Goal: Information Seeking & Learning: Learn about a topic

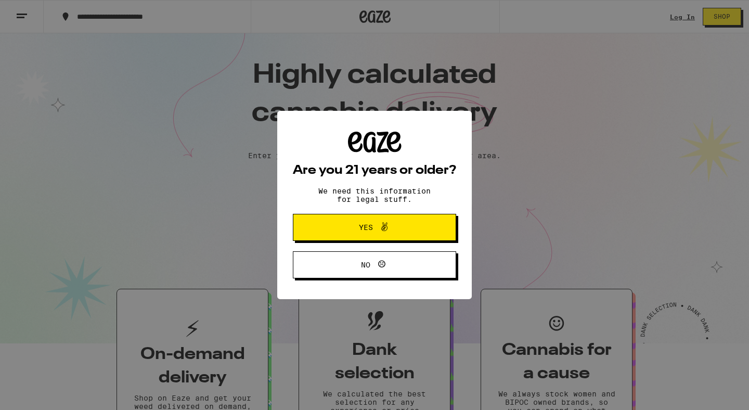
click at [391, 234] on span "Yes" at bounding box center [374, 228] width 79 height 14
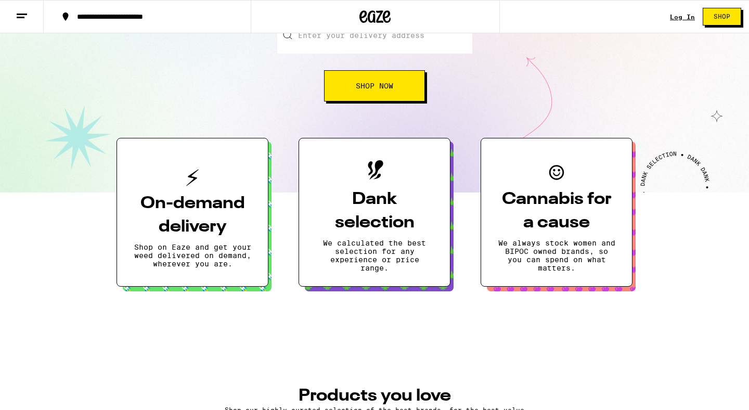
scroll to position [40, 0]
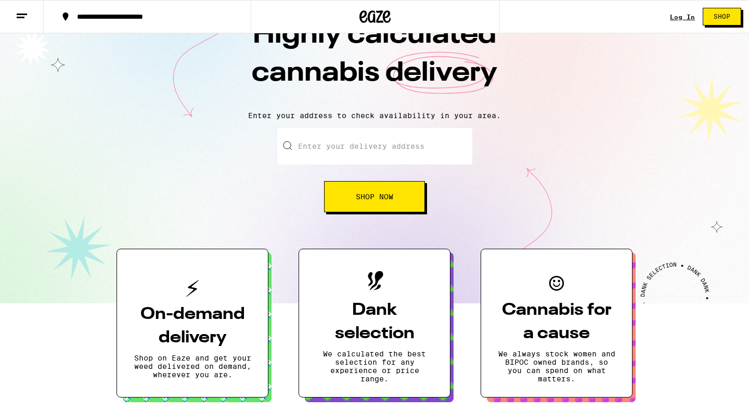
click at [396, 301] on h3 "Dank selection" at bounding box center [375, 322] width 118 height 47
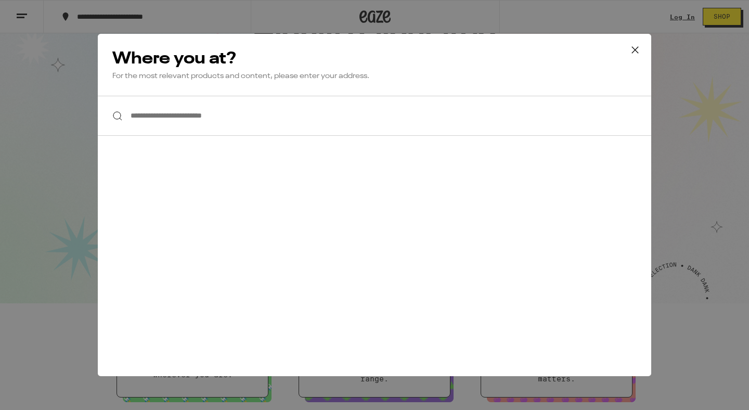
click at [383, 111] on input "**********" at bounding box center [375, 116] width 554 height 40
click at [635, 50] on icon at bounding box center [635, 50] width 6 height 6
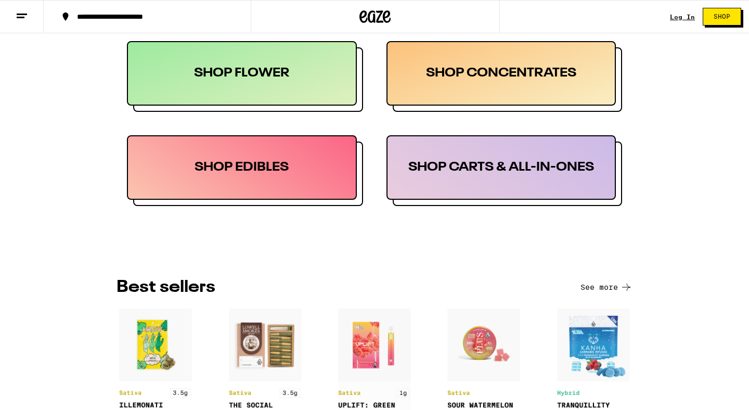
scroll to position [534, 0]
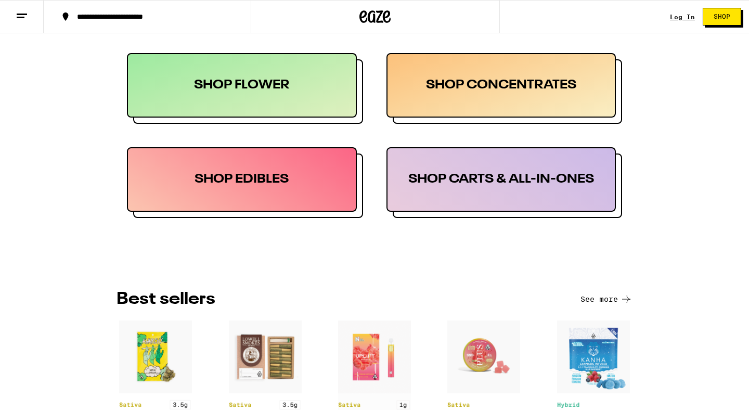
click at [528, 188] on div "SHOP CARTS & ALL-IN-ONES" at bounding box center [502, 179] width 230 height 65
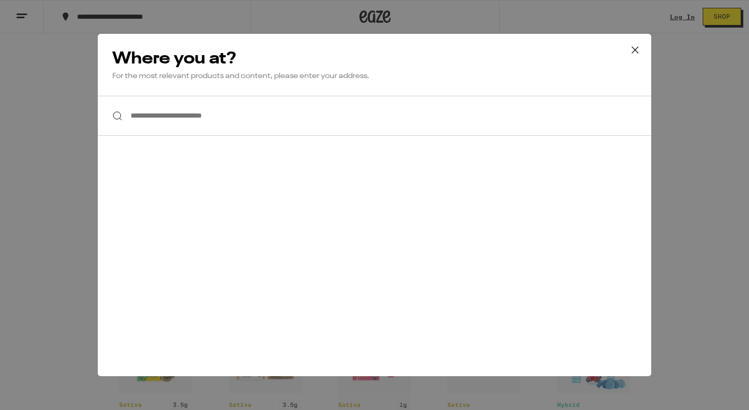
click at [641, 52] on icon at bounding box center [635, 50] width 16 height 16
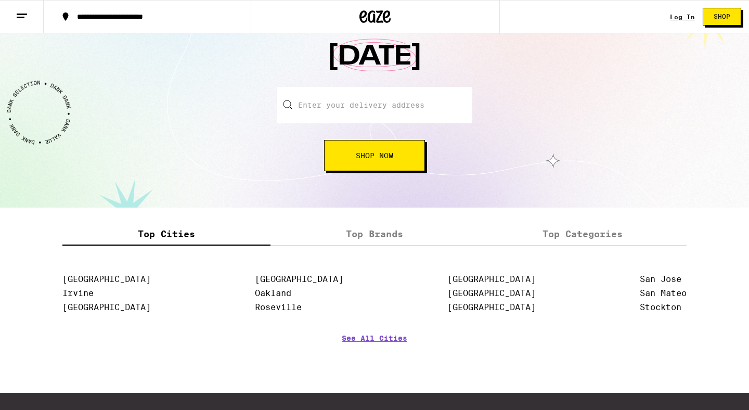
scroll to position [1245, 0]
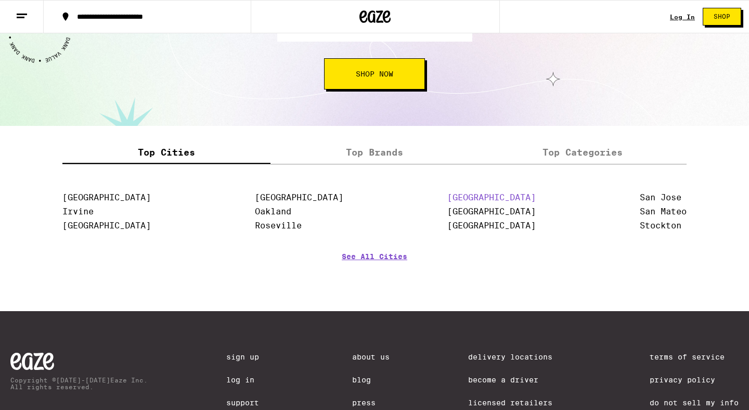
click at [471, 197] on link "[GEOGRAPHIC_DATA]" at bounding box center [491, 197] width 88 height 10
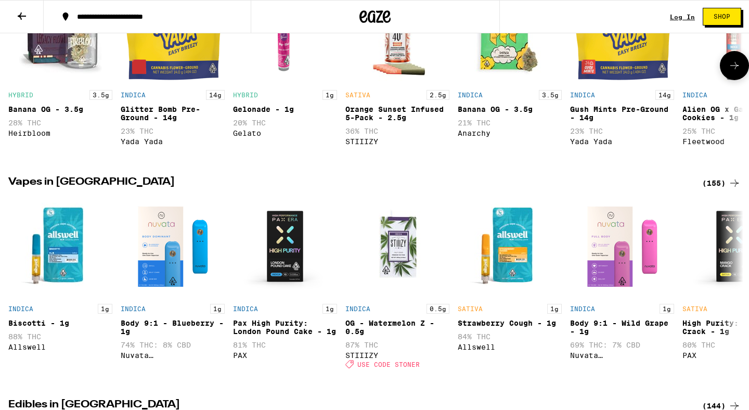
scroll to position [252, 0]
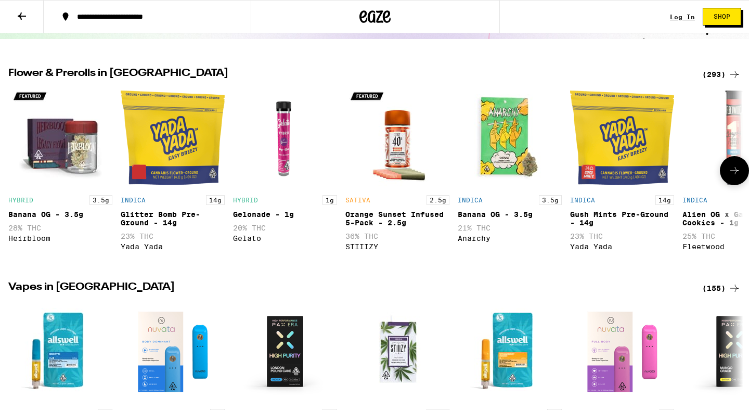
click at [732, 171] on icon at bounding box center [734, 170] width 12 height 12
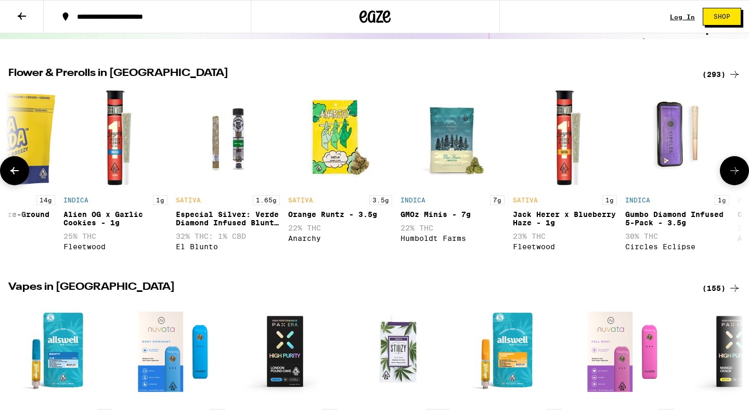
click at [732, 171] on icon at bounding box center [734, 170] width 12 height 12
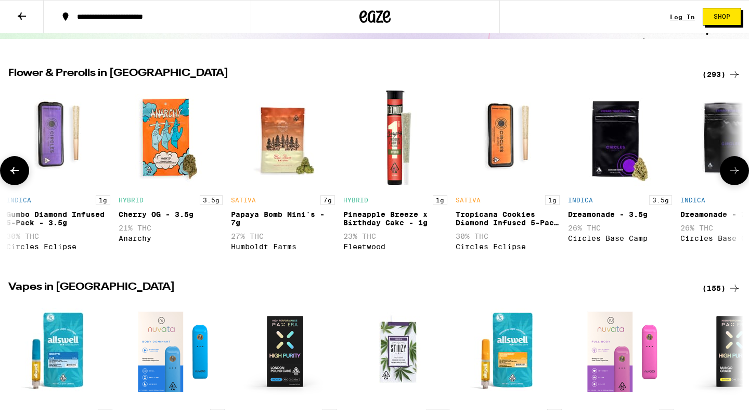
click at [732, 171] on icon at bounding box center [734, 170] width 12 height 12
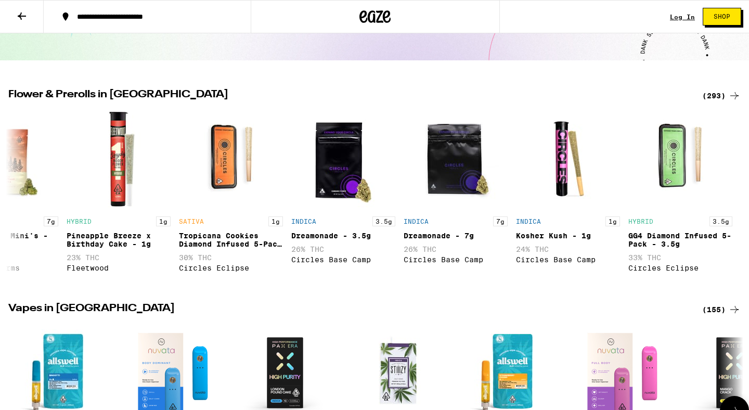
scroll to position [0, 0]
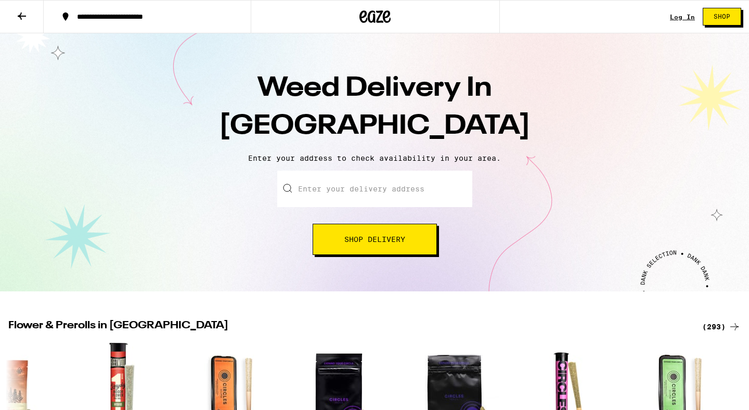
click at [44, 14] on button "**********" at bounding box center [147, 16] width 207 height 31
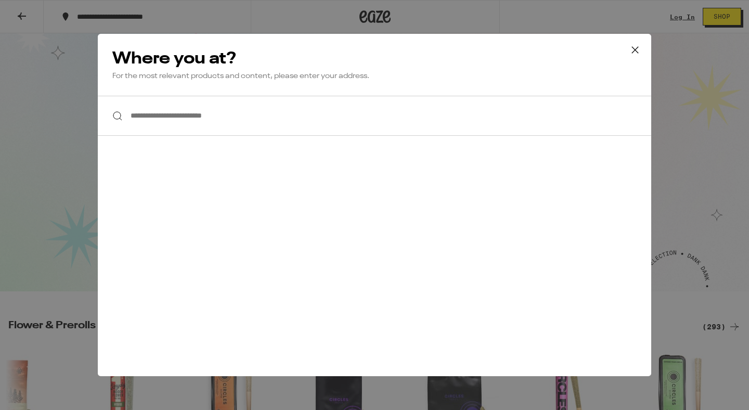
click at [32, 12] on div "**********" at bounding box center [374, 205] width 749 height 410
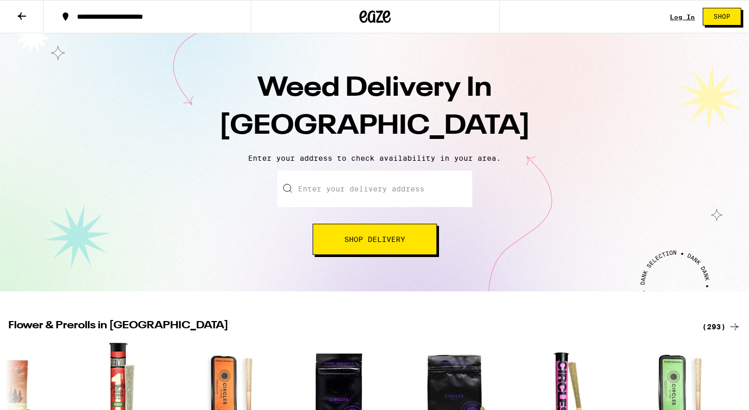
click at [29, 14] on button at bounding box center [22, 17] width 44 height 33
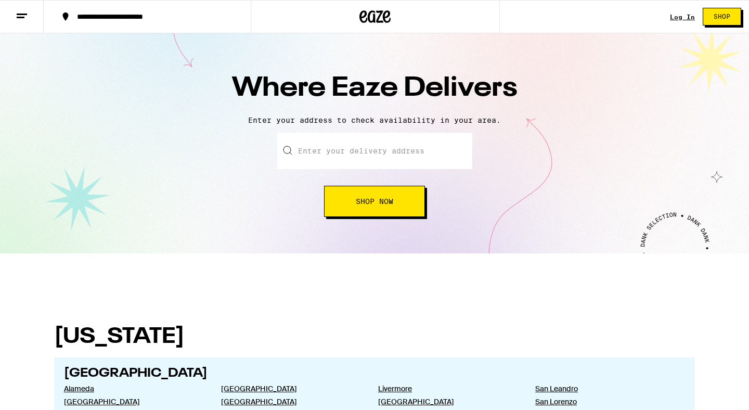
click at [23, 14] on line at bounding box center [22, 14] width 10 height 0
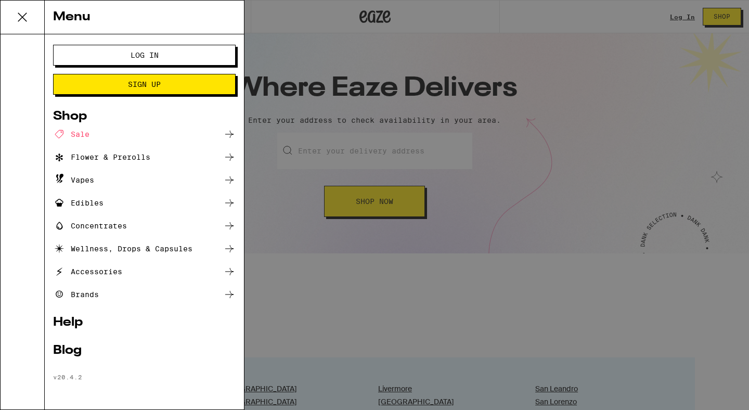
click at [68, 352] on div "Blog" at bounding box center [144, 350] width 183 height 12
